Goal: Browse casually

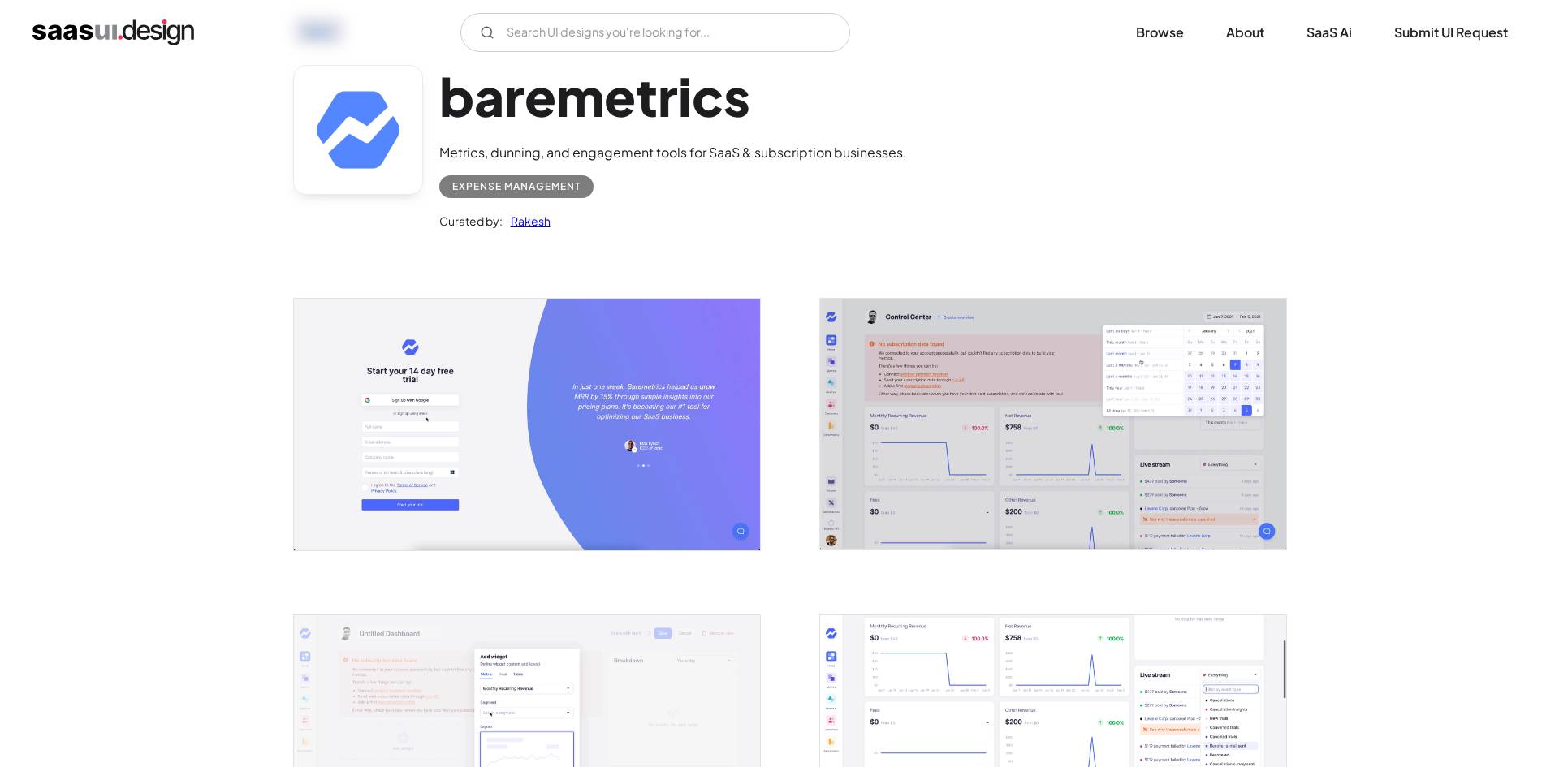
scroll to position [244, 0]
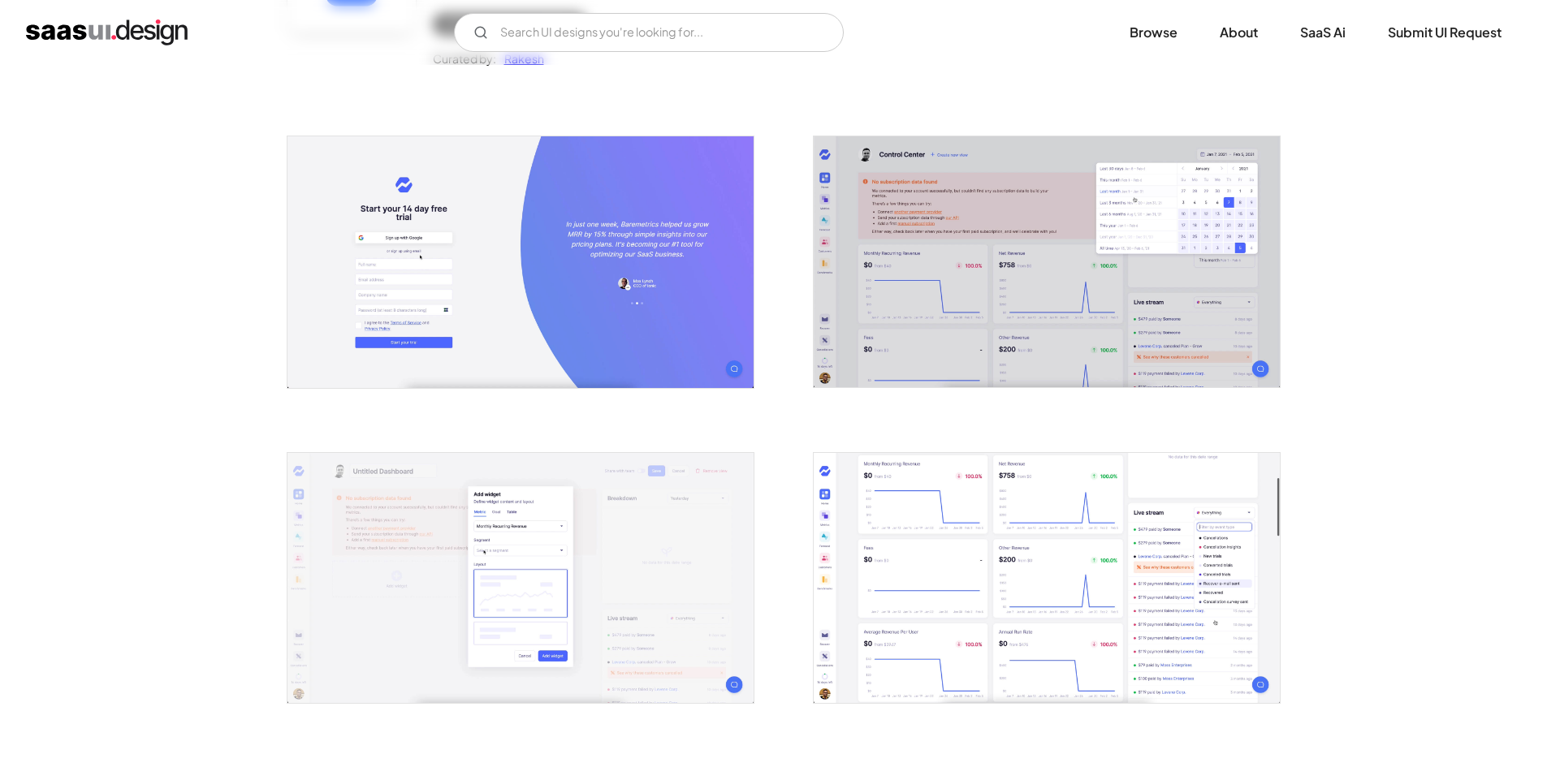
click at [1003, 249] on img "open lightbox" at bounding box center [1047, 261] width 466 height 251
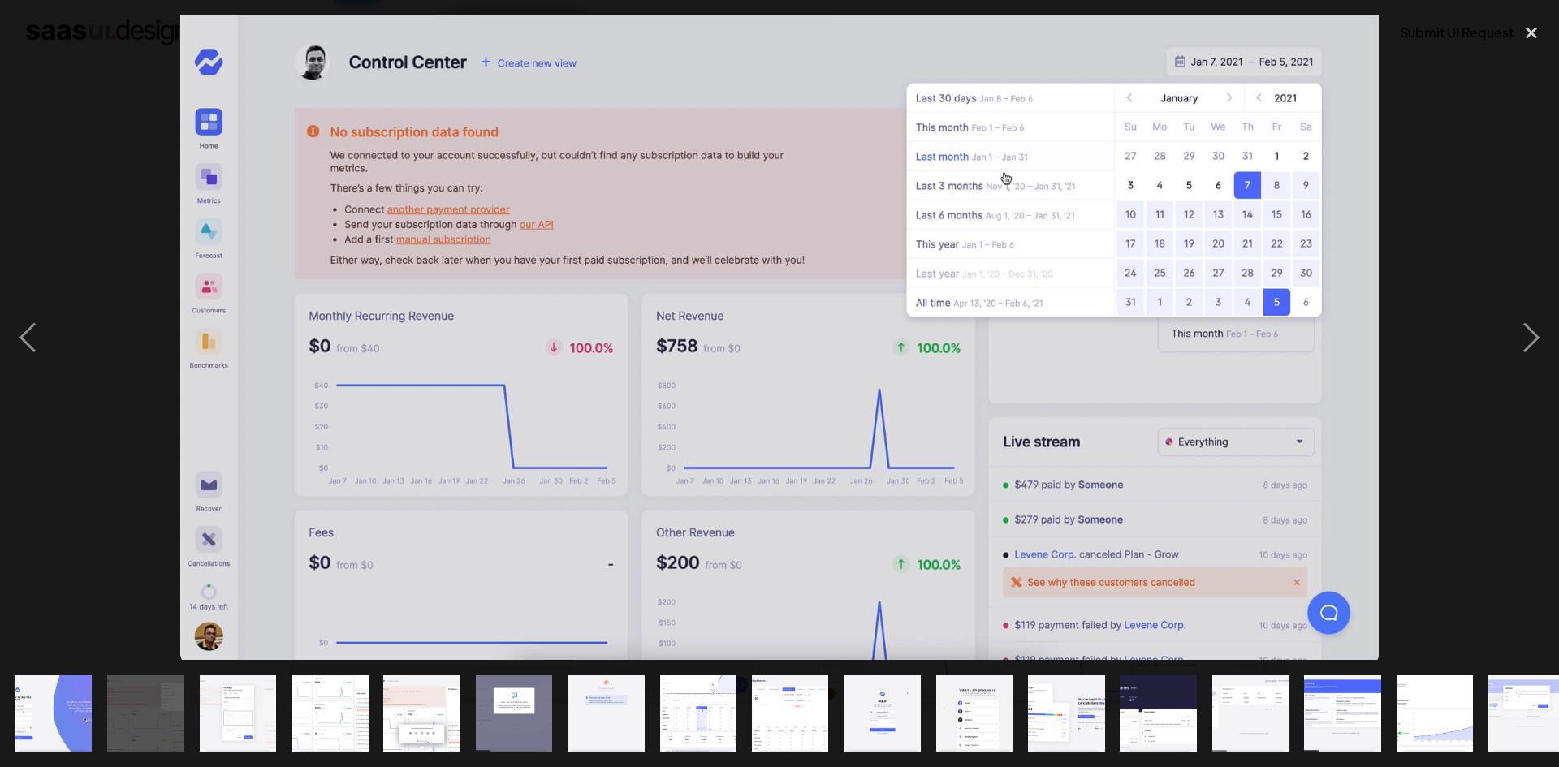
click at [774, 404] on img at bounding box center [779, 337] width 1198 height 645
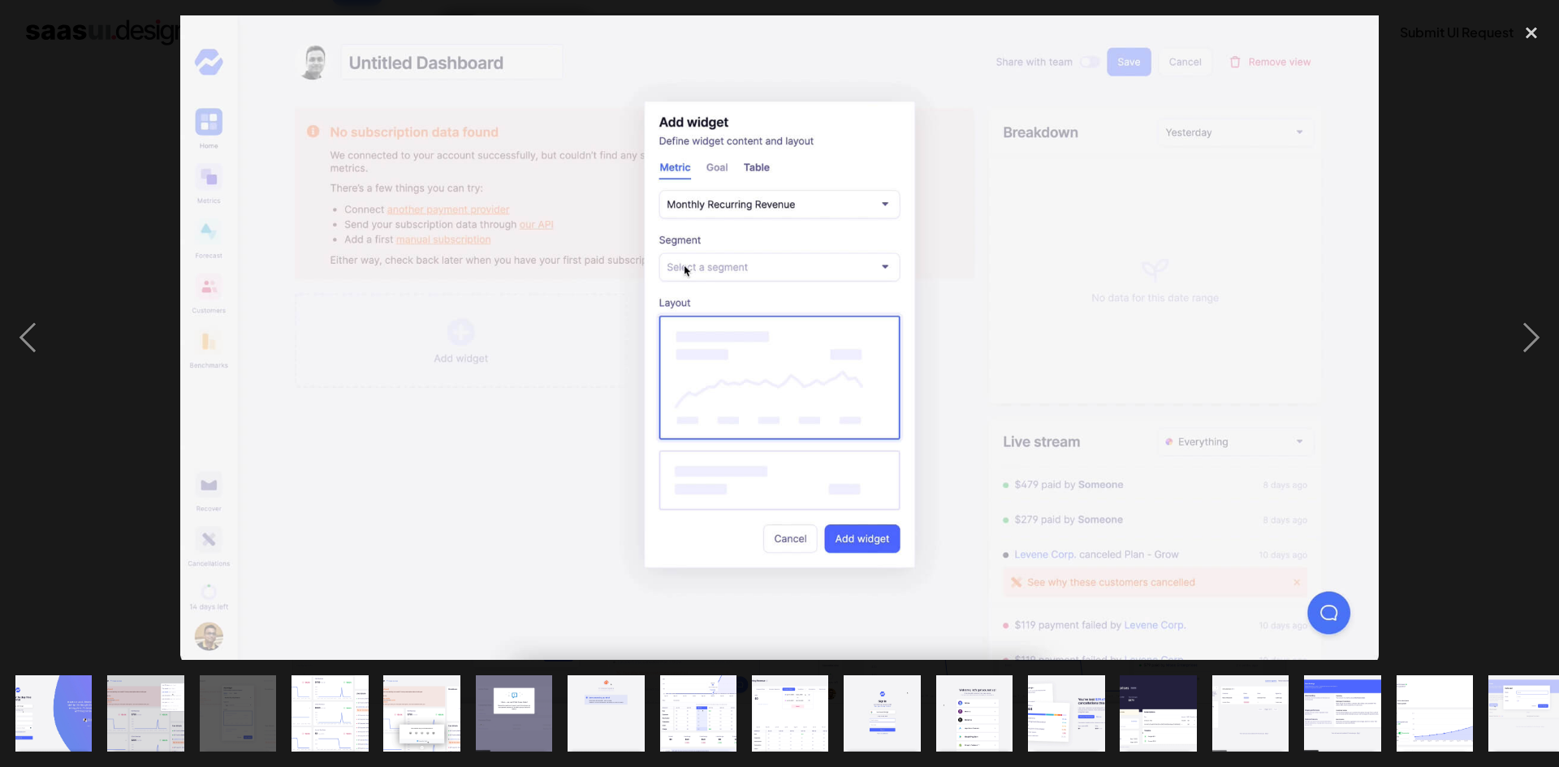
click at [54, 700] on img "show item 1 of 19" at bounding box center [53, 714] width 142 height 77
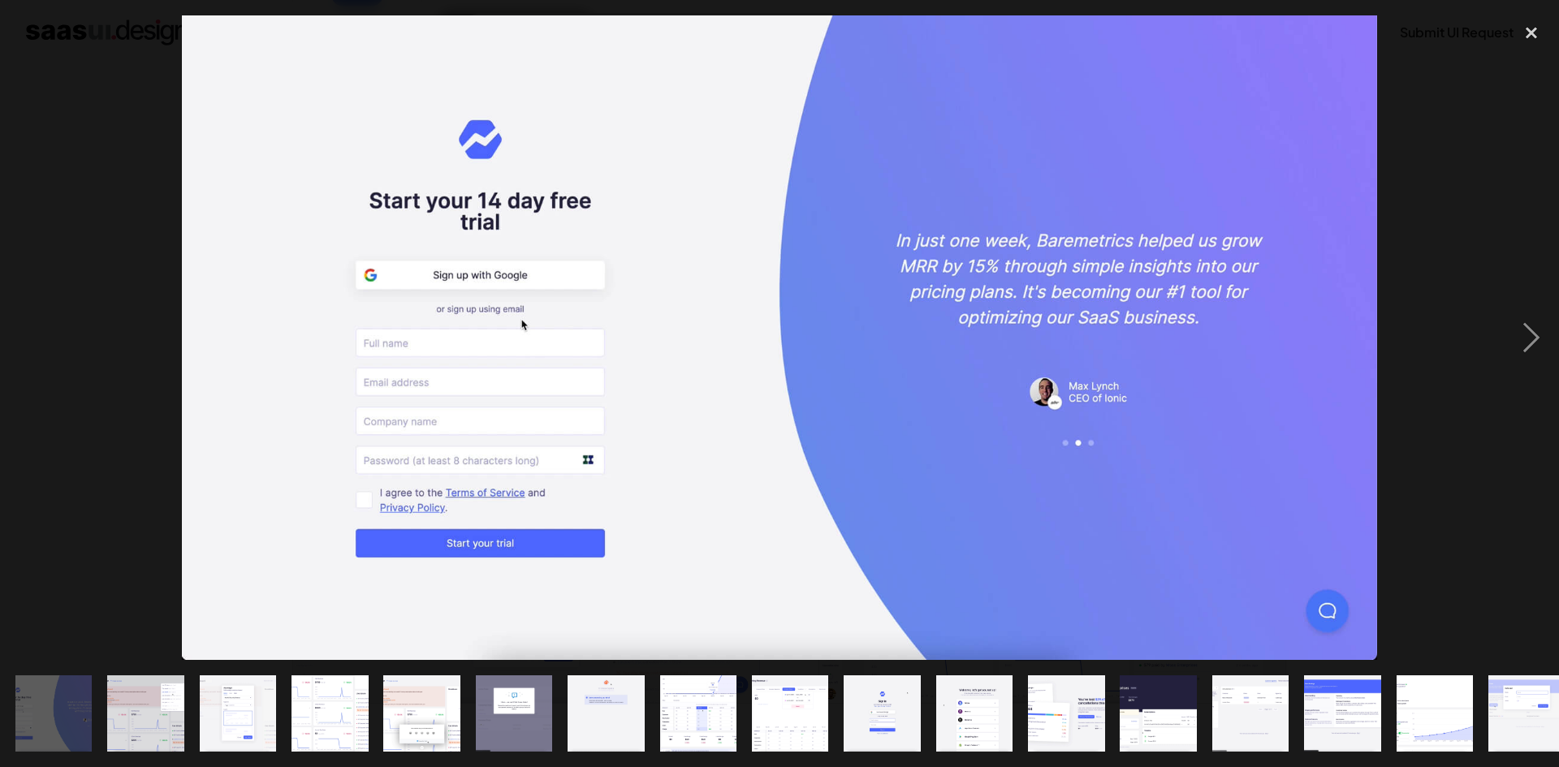
click at [158, 703] on img "show item 2 of 19" at bounding box center [146, 714] width 143 height 77
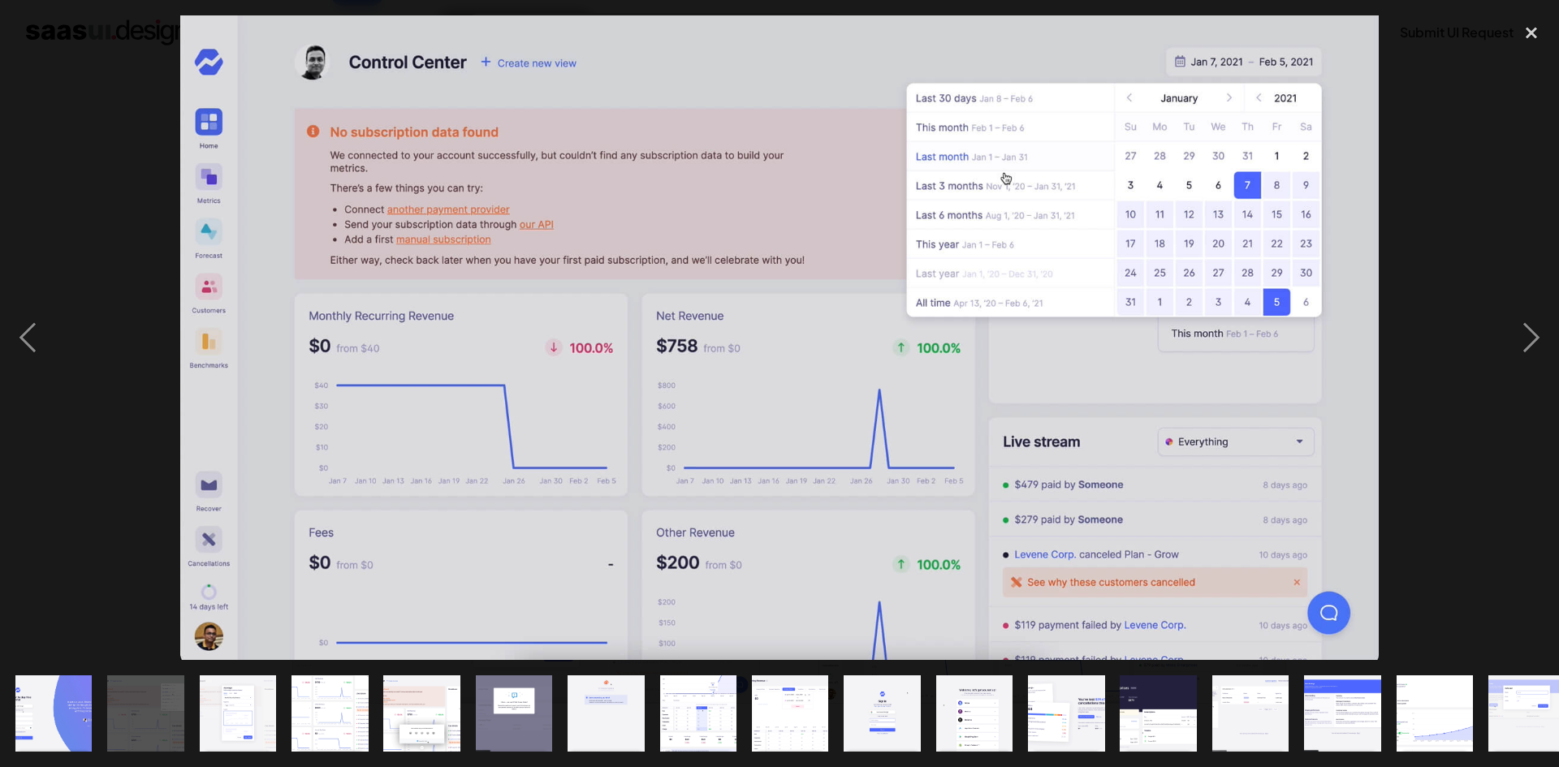
drag, startPoint x: 264, startPoint y: 706, endPoint x: 235, endPoint y: 706, distance: 28.4
click at [235, 706] on img "show item 3 of 19" at bounding box center [237, 714] width 143 height 77
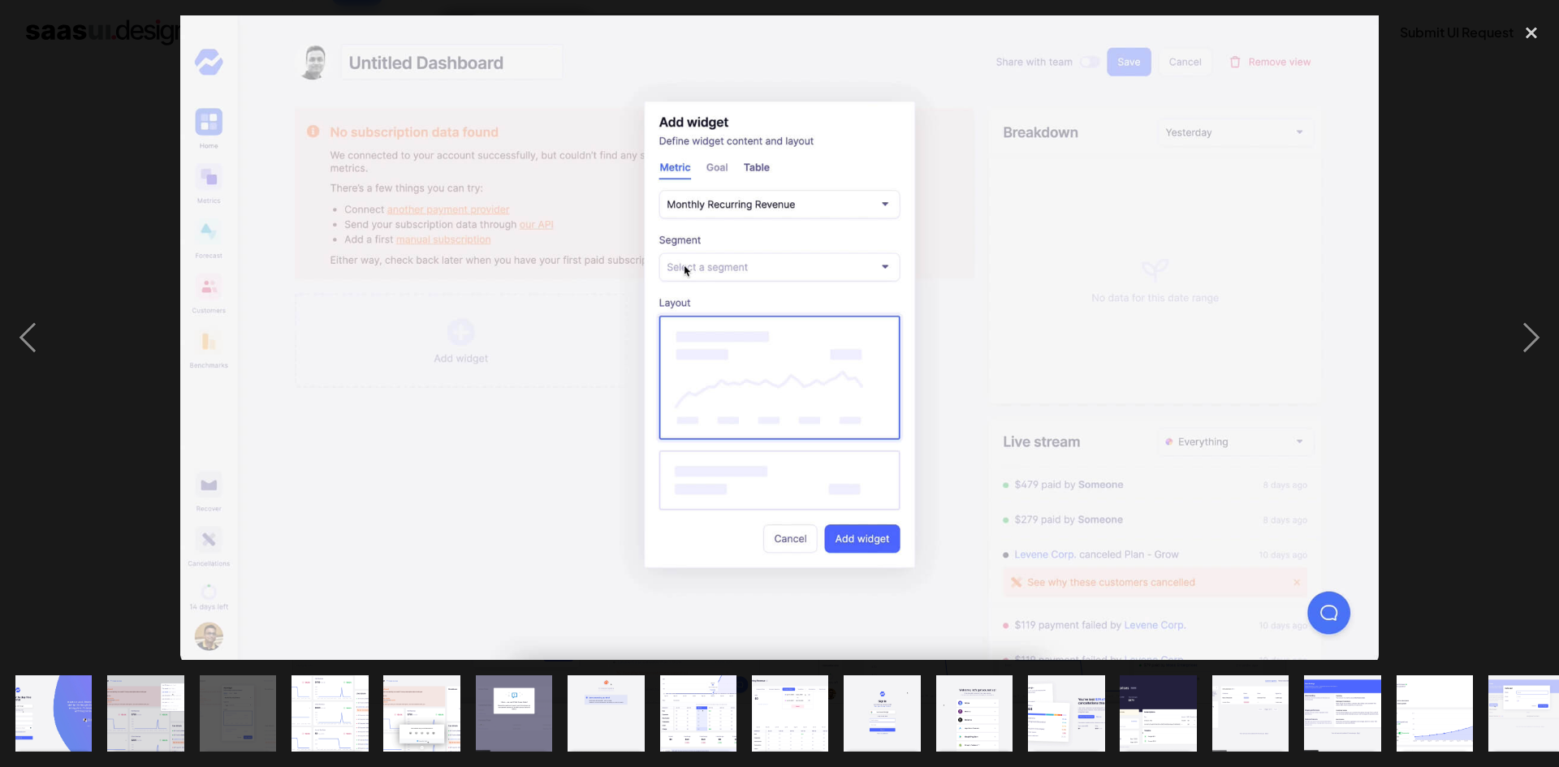
click at [365, 719] on img "show item 4 of 19" at bounding box center [329, 714] width 143 height 77
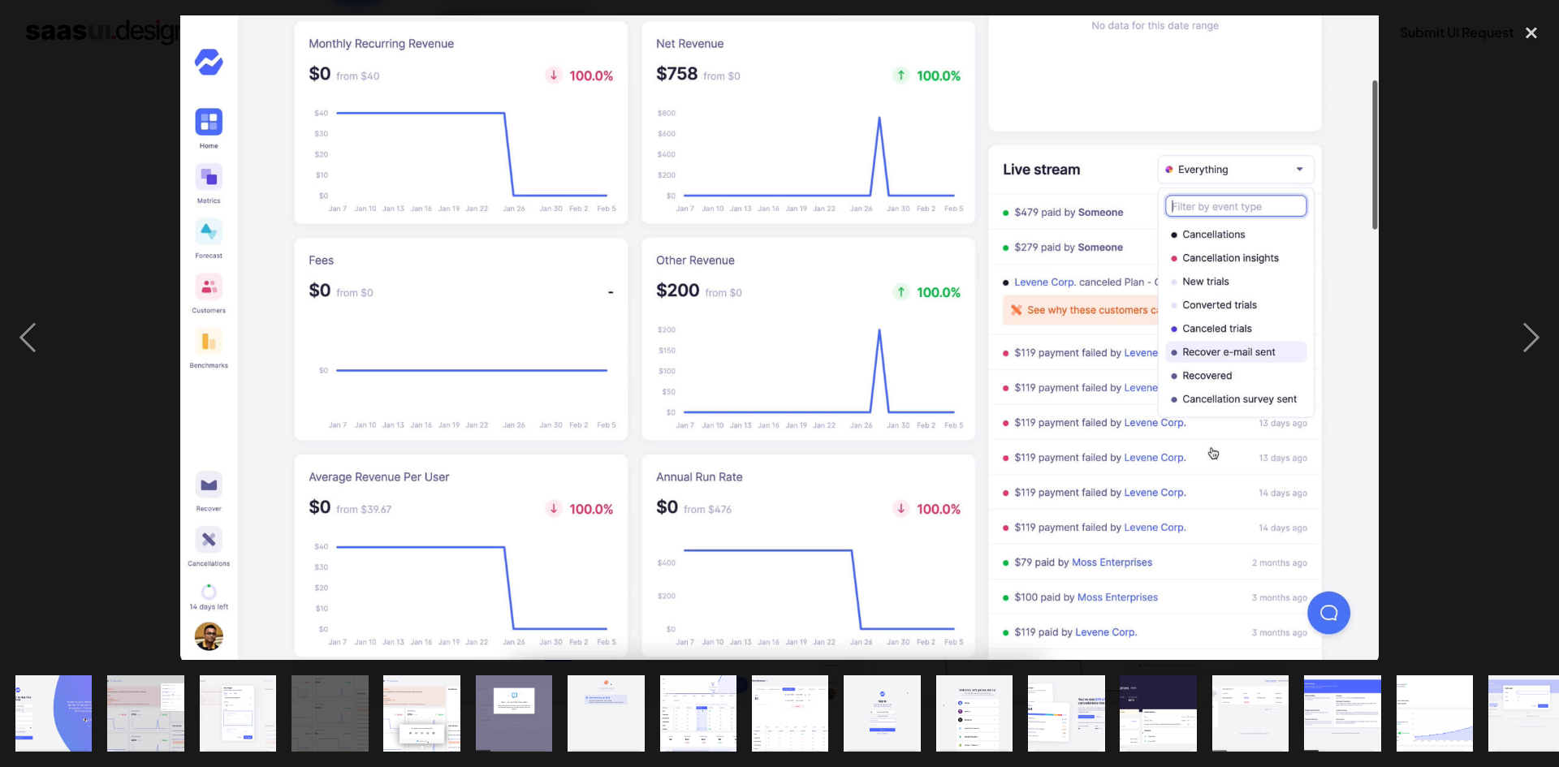
click at [435, 710] on img "show item 5 of 19" at bounding box center [422, 714] width 143 height 77
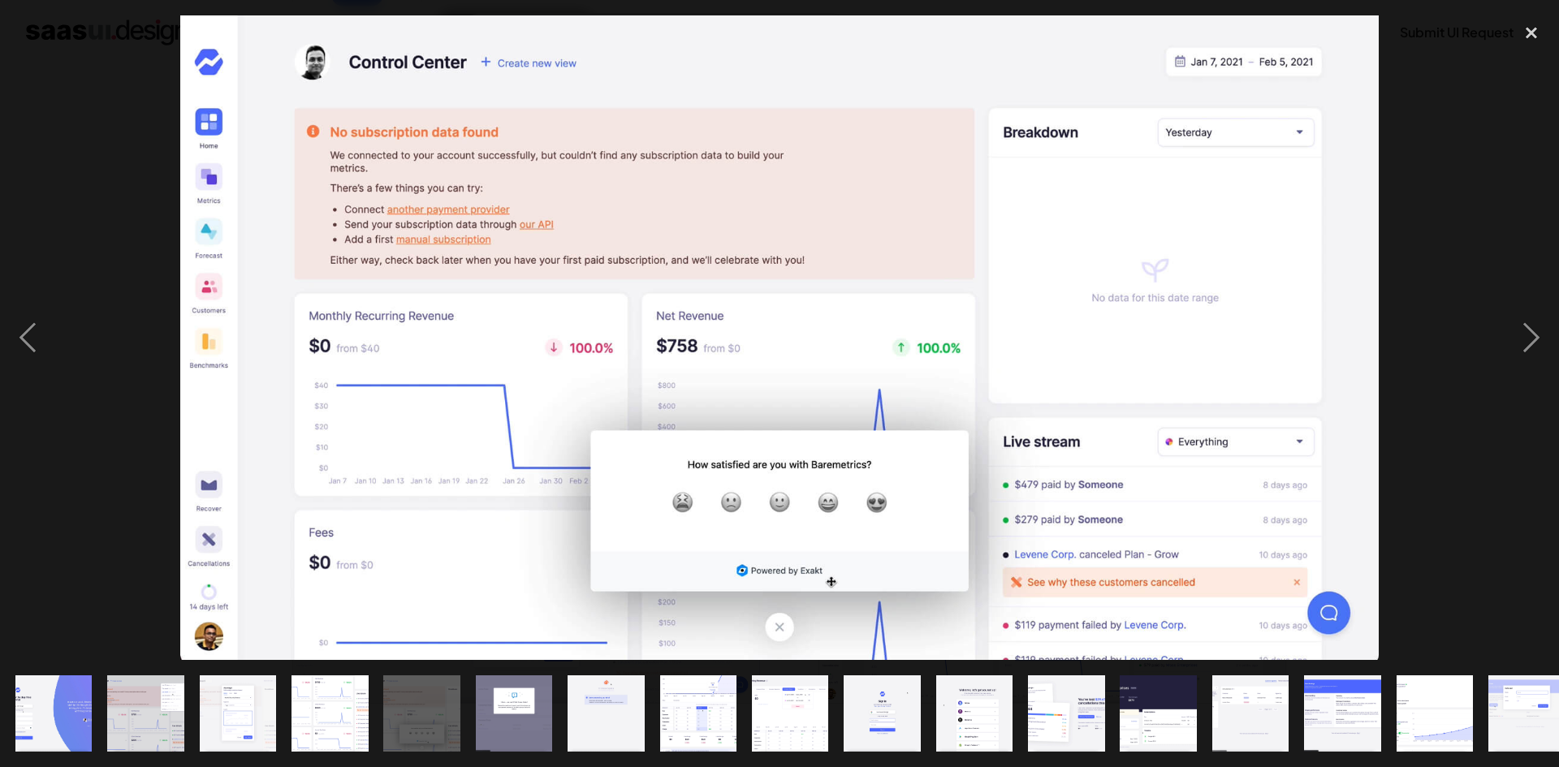
click at [536, 701] on img "show item 6 of 19" at bounding box center [513, 714] width 143 height 77
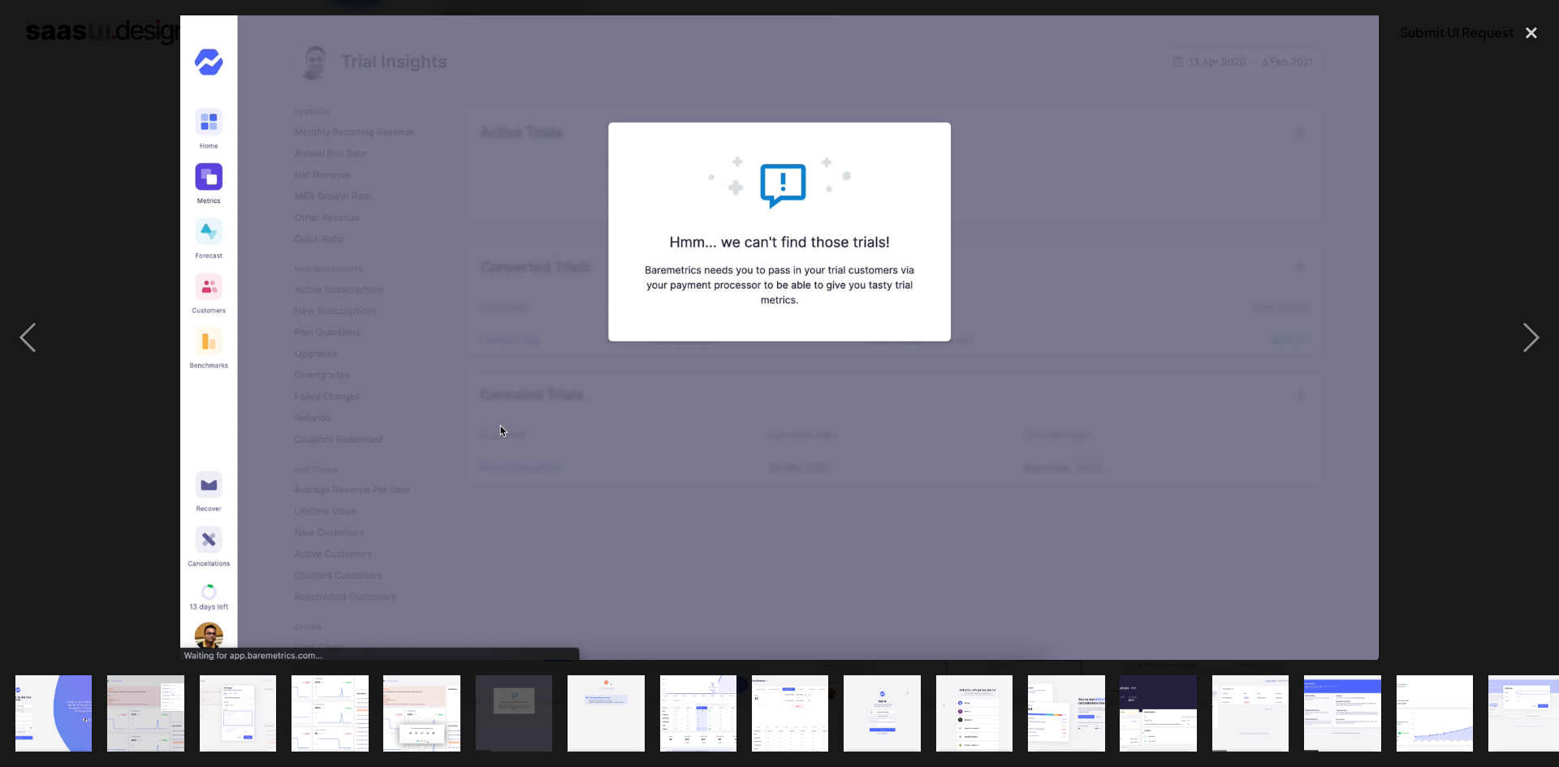
click at [635, 689] on img "show item 7 of 19" at bounding box center [606, 714] width 142 height 77
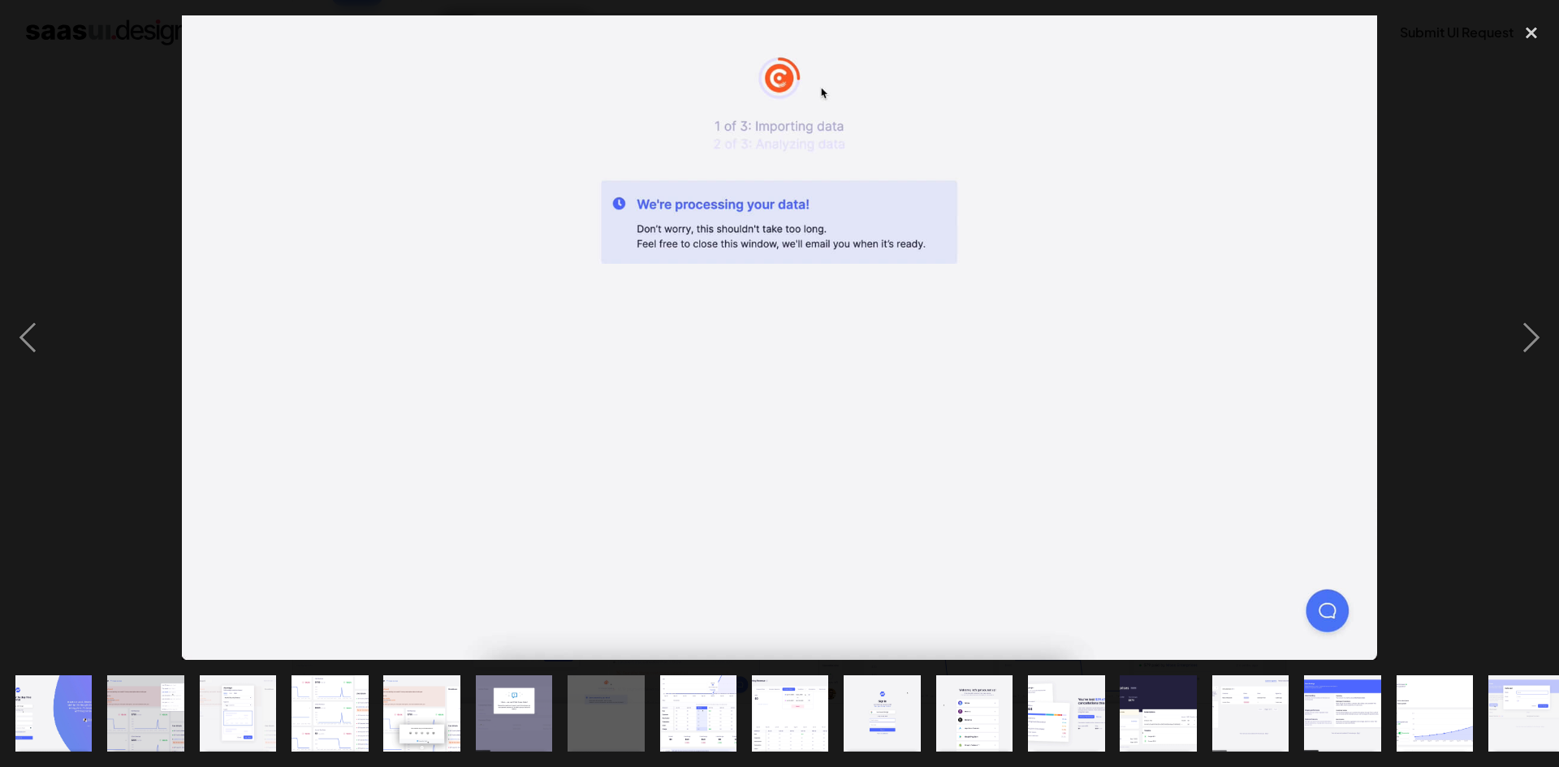
click at [722, 680] on img "show item 8 of 19" at bounding box center [698, 714] width 143 height 77
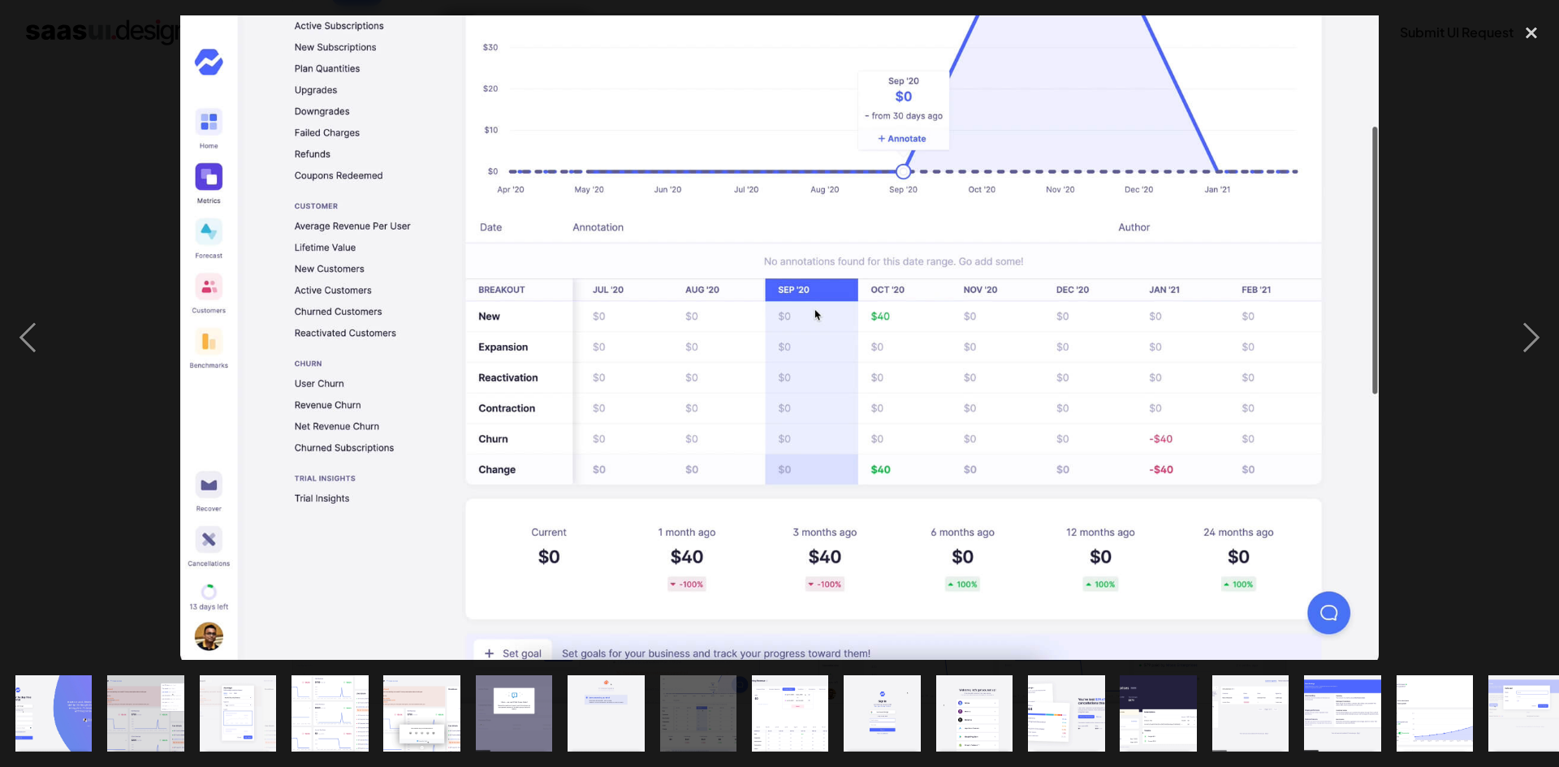
click at [820, 684] on img "show item 9 of 19" at bounding box center [790, 714] width 143 height 77
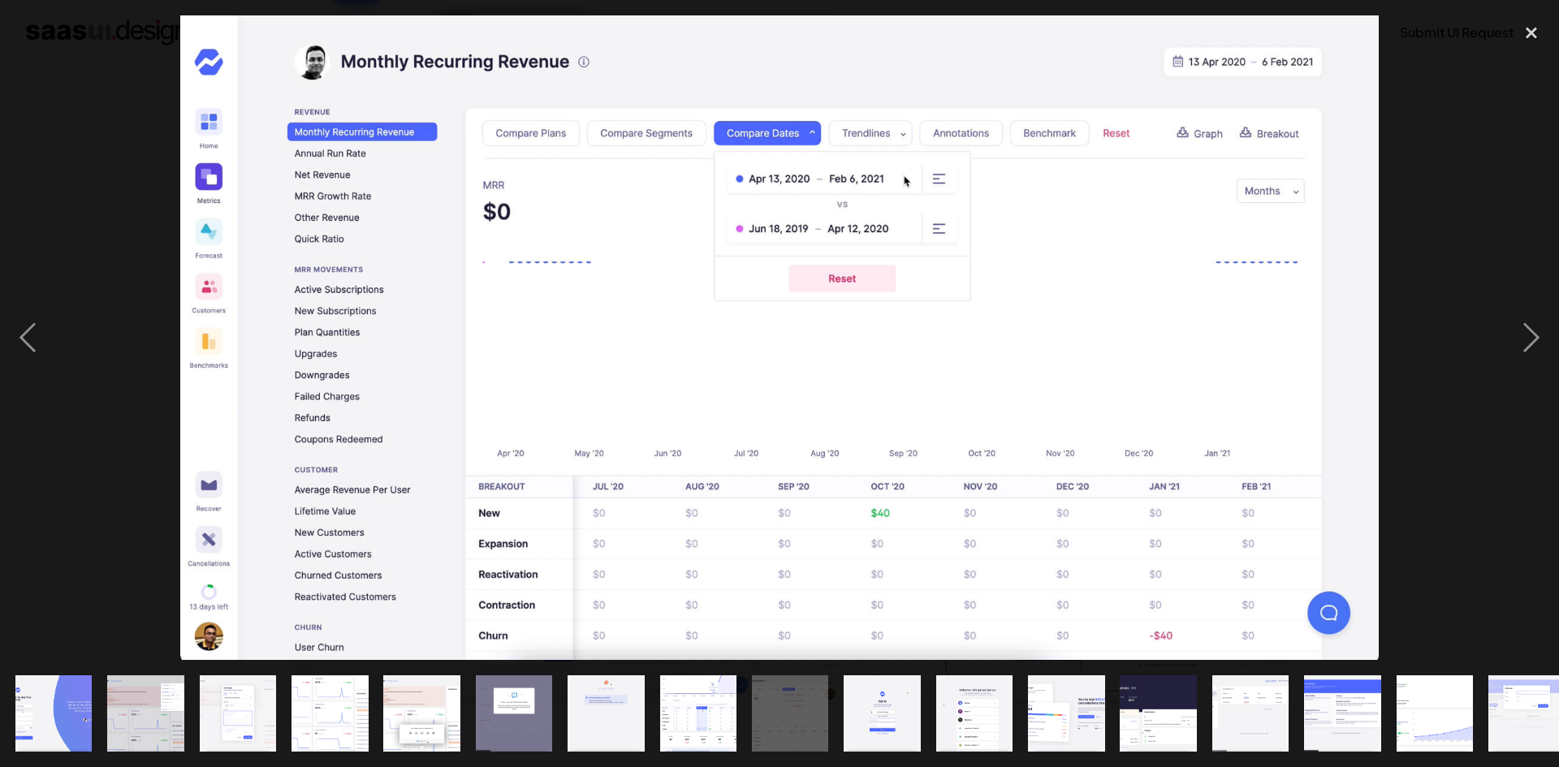
click at [909, 684] on img "show item 10 of 19" at bounding box center [882, 714] width 142 height 77
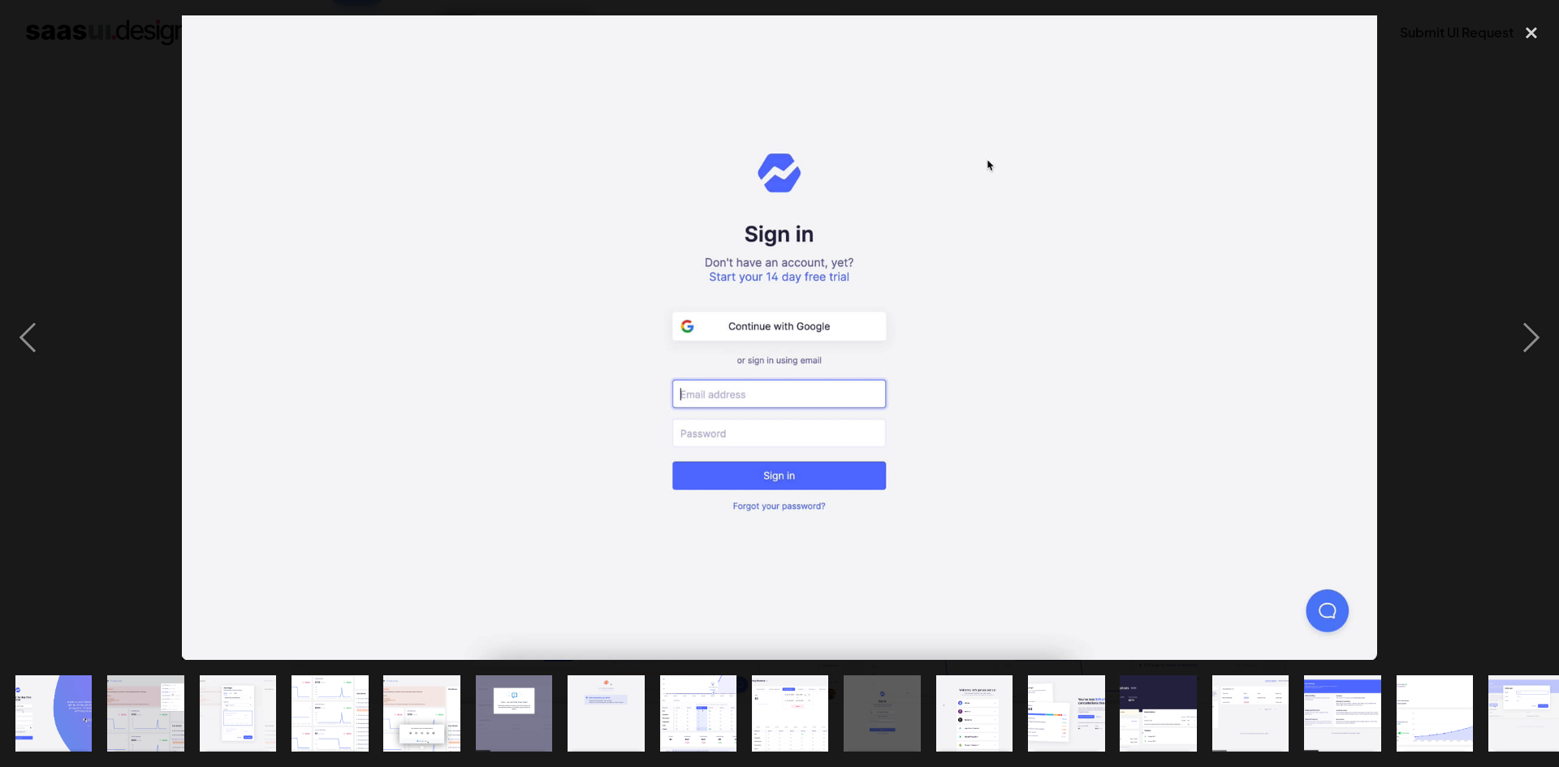
click at [969, 698] on img "show item 11 of 19" at bounding box center [974, 714] width 142 height 77
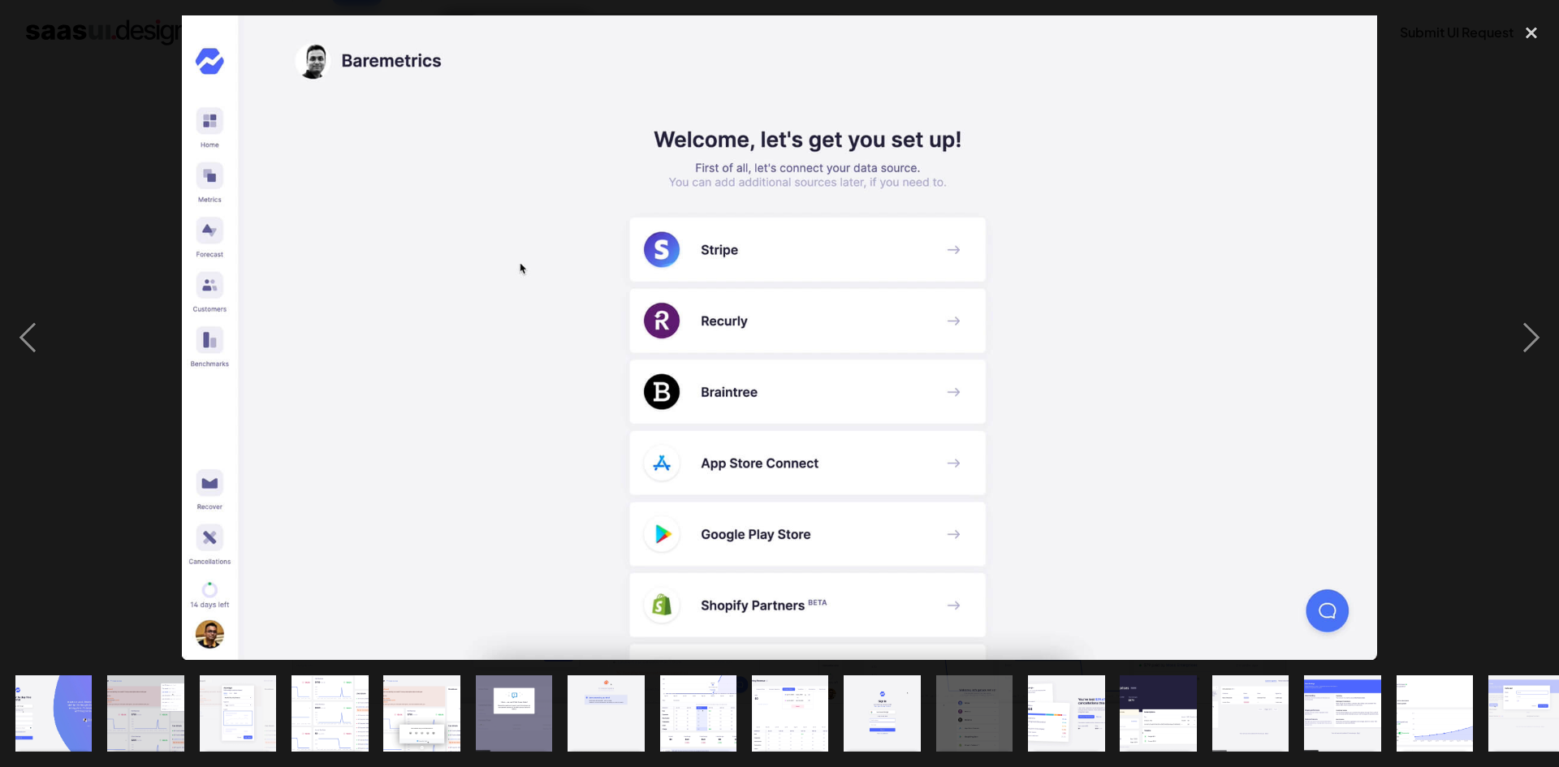
click at [1045, 690] on img "show item 12 of 19" at bounding box center [1066, 714] width 143 height 77
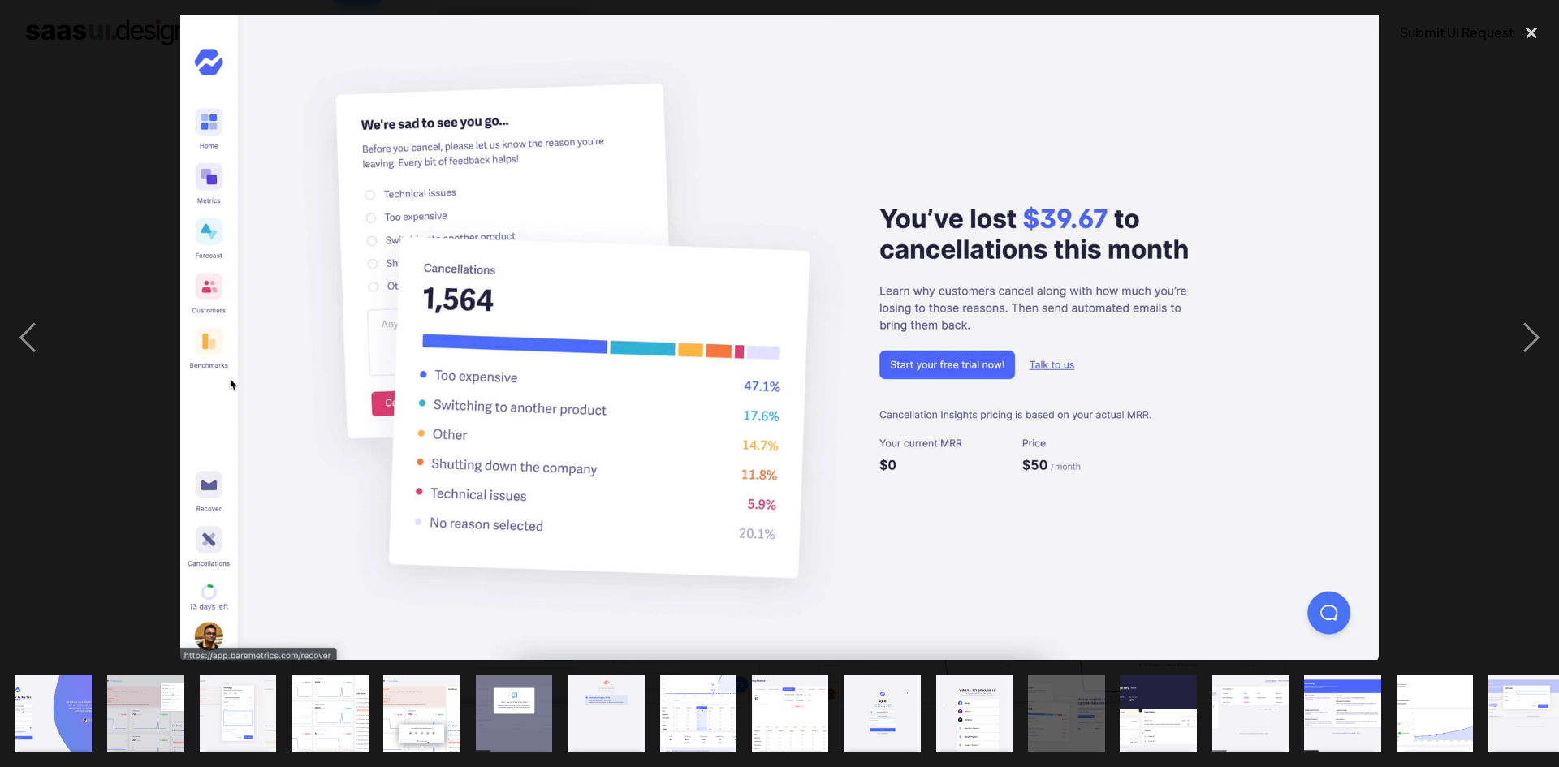
click at [1205, 680] on div "show item 14 of 19" at bounding box center [1250, 713] width 92 height 107
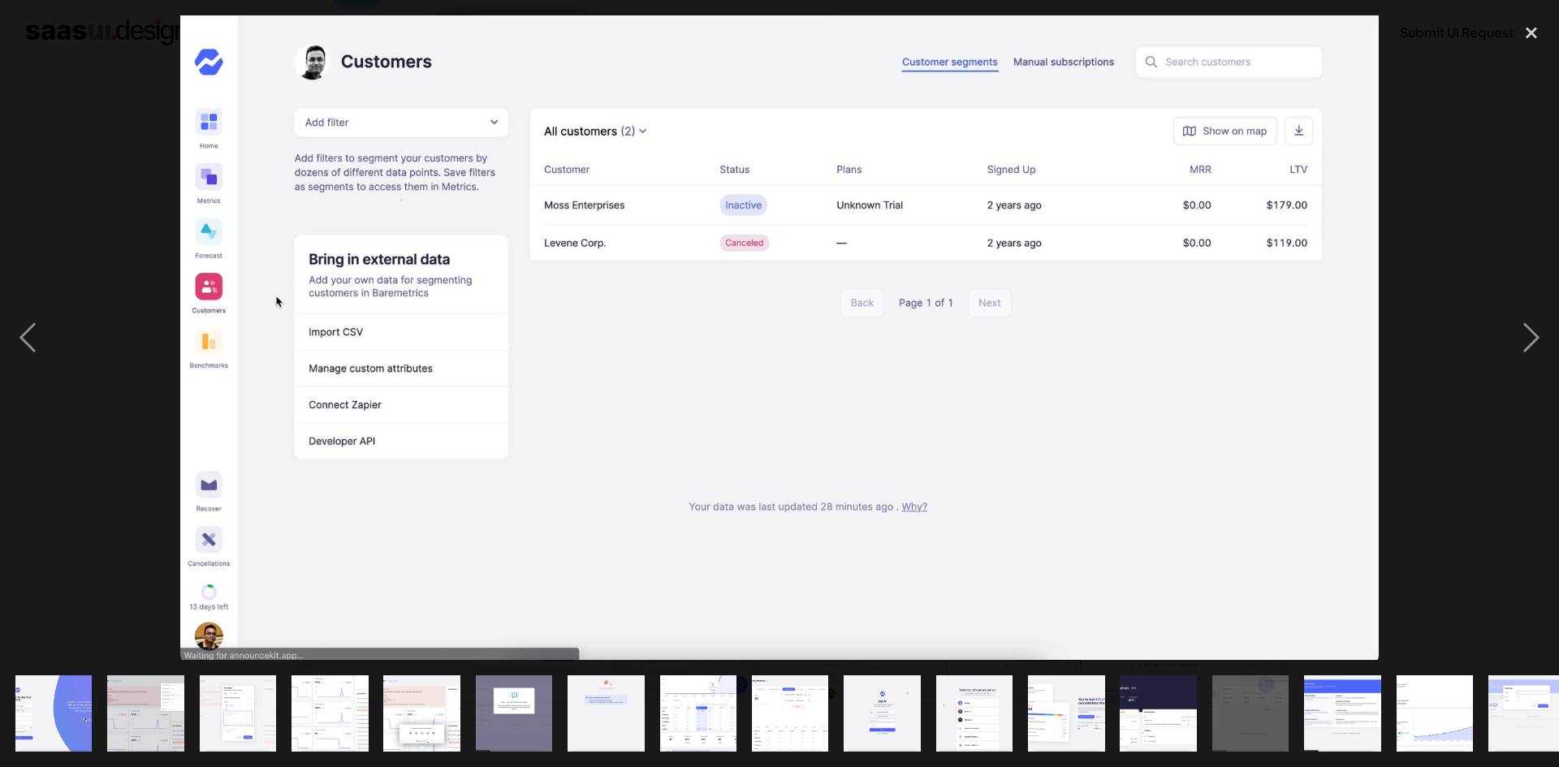
click at [1284, 693] on img "show item 14 of 19" at bounding box center [1250, 714] width 143 height 77
